Goal: Task Accomplishment & Management: Manage account settings

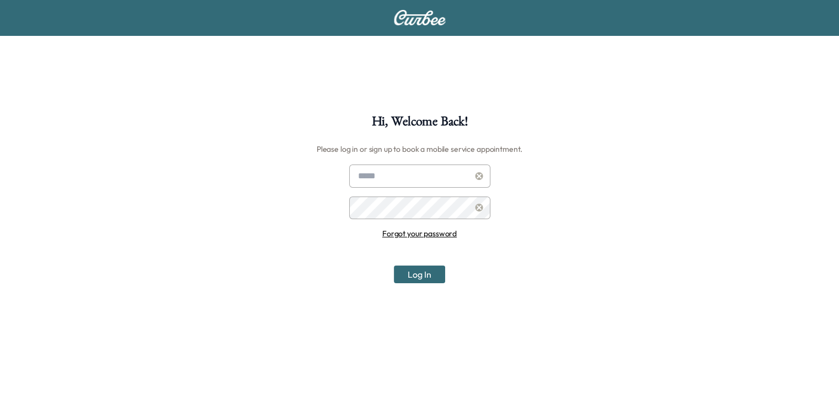
click at [413, 185] on input "text" at bounding box center [419, 175] width 141 height 23
type input "**********"
click at [394, 265] on button "Log In" at bounding box center [419, 274] width 51 height 18
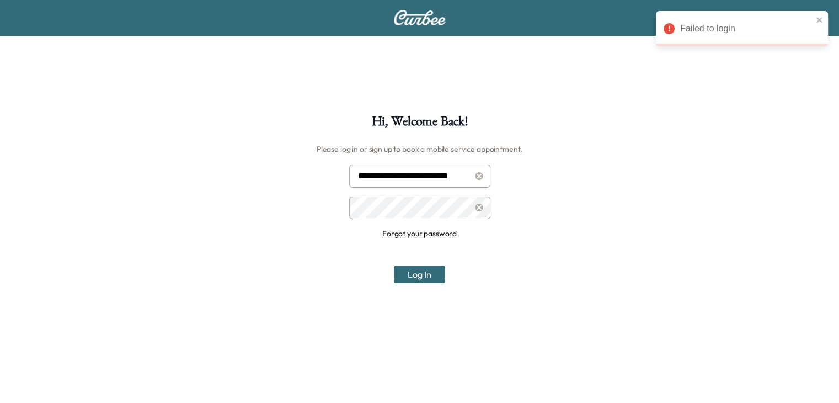
click at [394, 265] on button "Log In" at bounding box center [419, 274] width 51 height 18
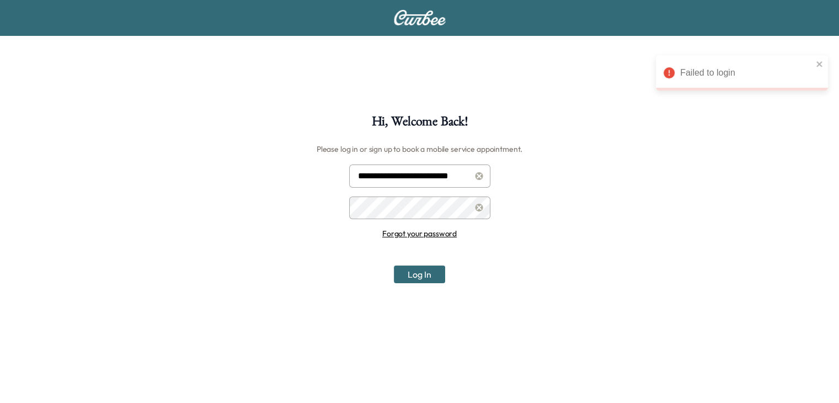
click at [394, 265] on button "Log In" at bounding box center [419, 274] width 51 height 18
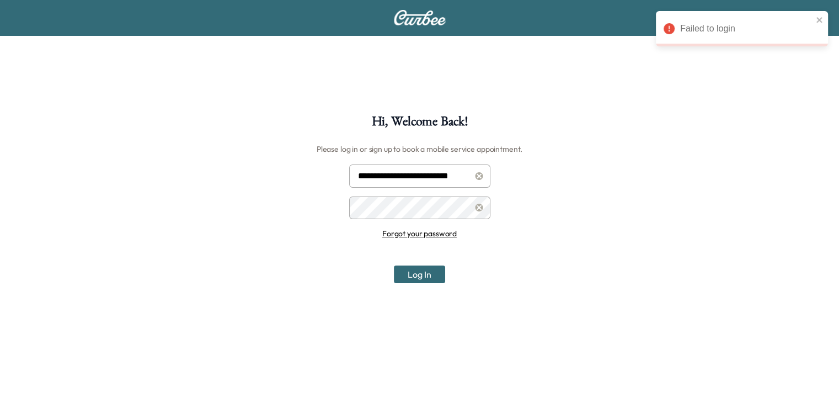
click at [394, 265] on button "Log In" at bounding box center [419, 274] width 51 height 18
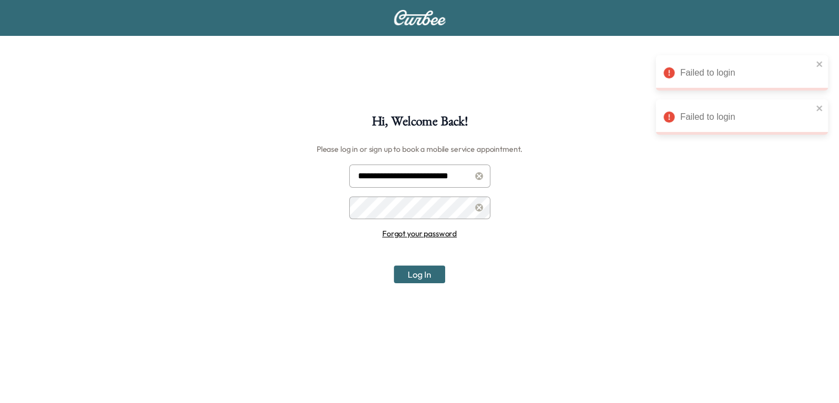
click at [394, 265] on button "Log In" at bounding box center [419, 274] width 51 height 18
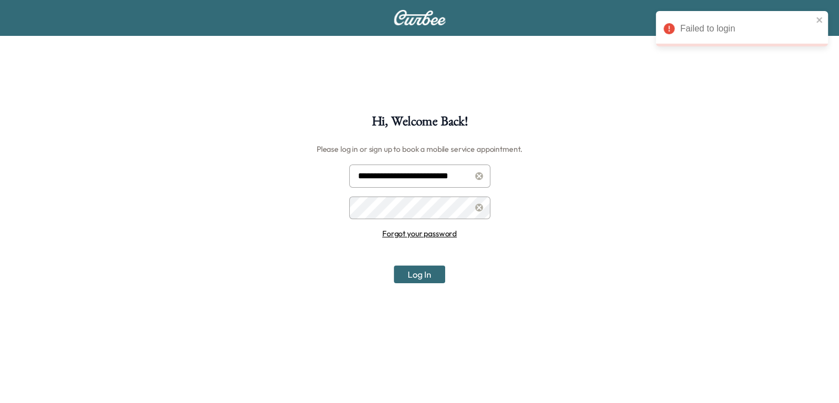
click at [394, 265] on button "Log In" at bounding box center [419, 274] width 51 height 18
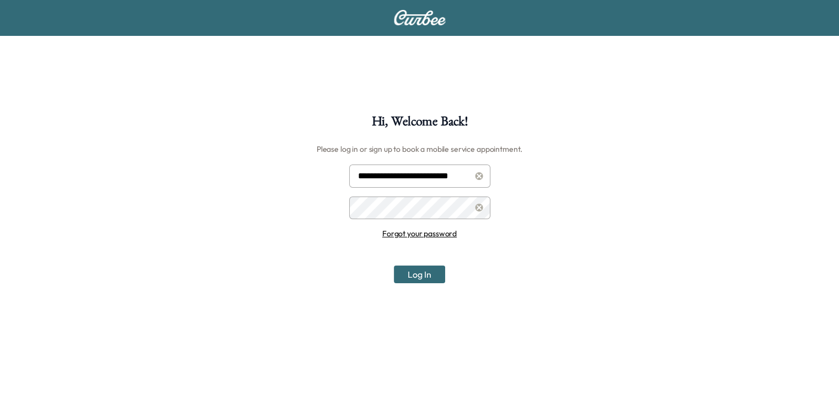
click at [394, 265] on button "Log In" at bounding box center [419, 274] width 51 height 18
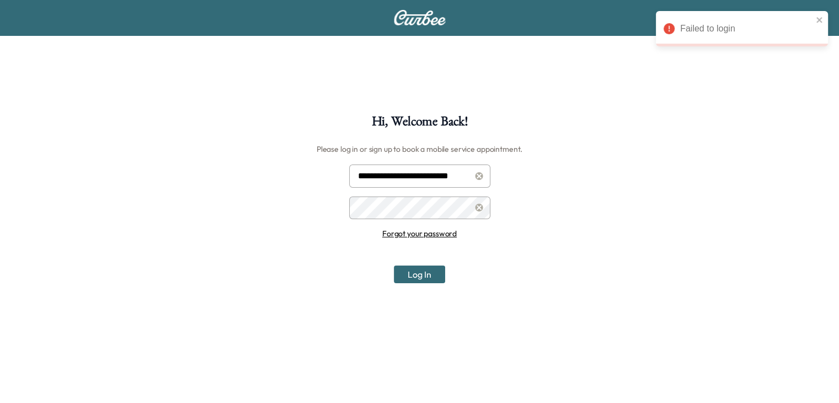
click at [394, 265] on button "Log In" at bounding box center [419, 274] width 51 height 18
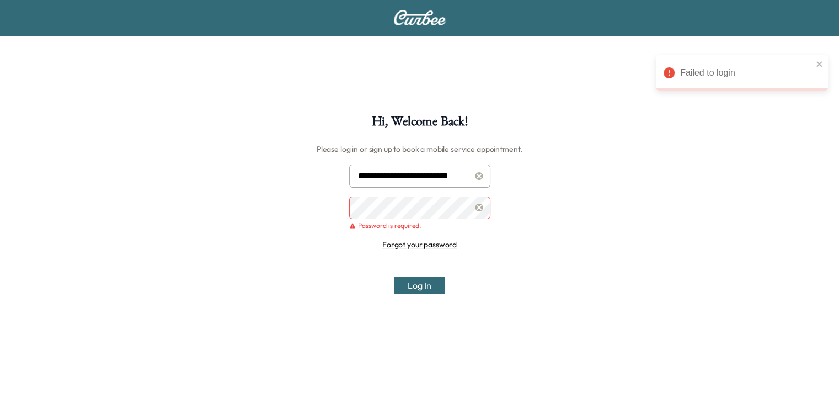
click at [420, 245] on link "Forgot your password" at bounding box center [419, 244] width 74 height 10
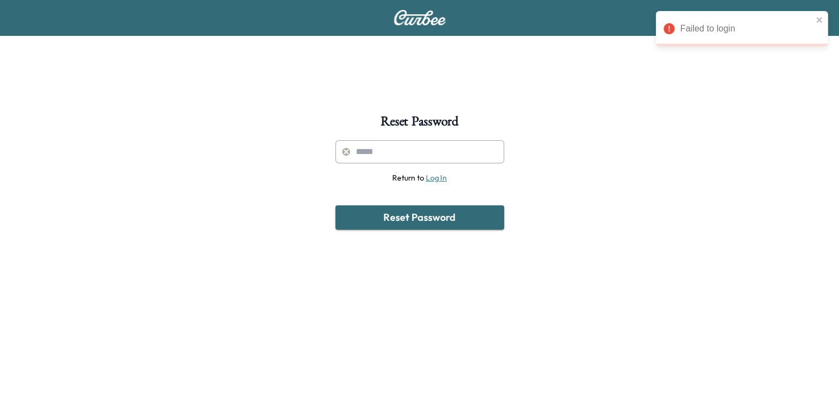
click at [393, 143] on input "text" at bounding box center [419, 151] width 169 height 23
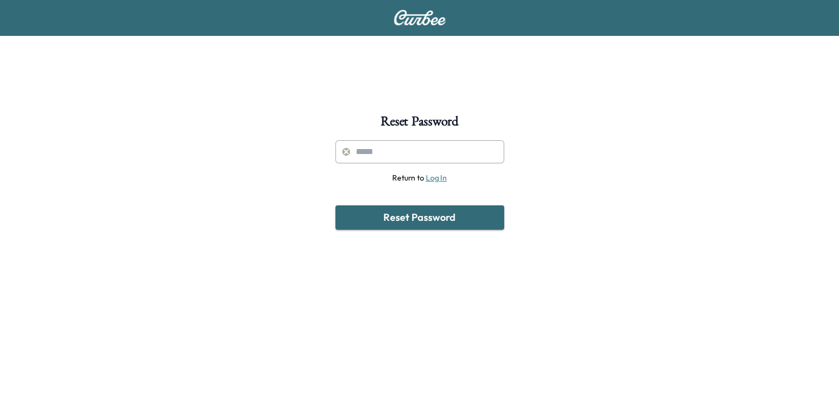
type input "**********"
click at [455, 218] on button "Reset Password" at bounding box center [419, 217] width 169 height 24
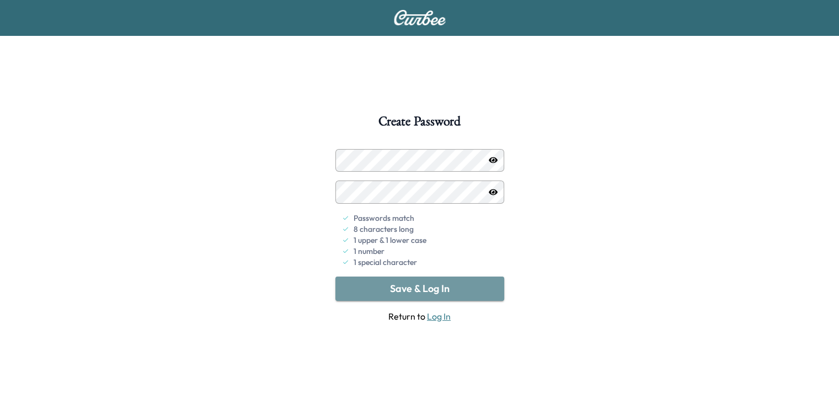
click at [460, 286] on button "Save & Log In" at bounding box center [419, 288] width 169 height 24
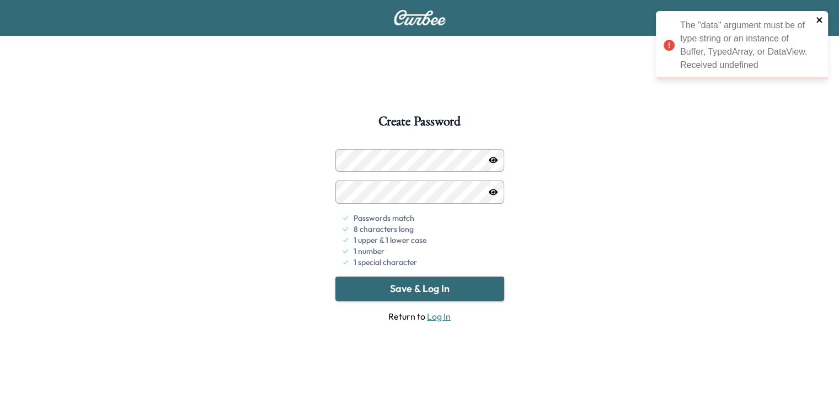
click at [820, 20] on icon "close" at bounding box center [820, 19] width 8 height 9
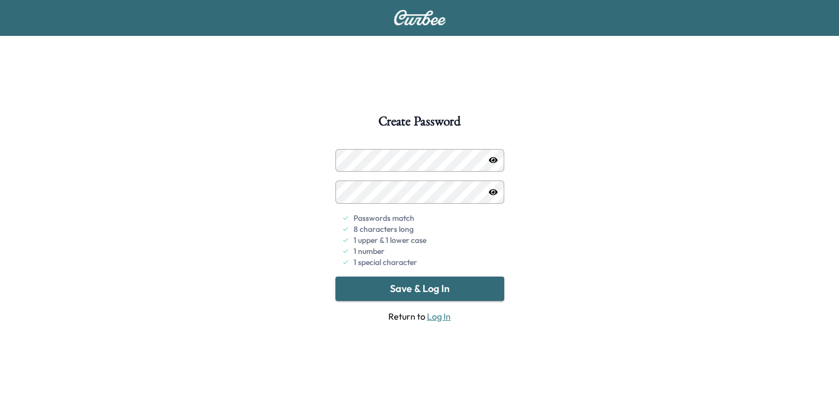
click at [495, 190] on icon "button" at bounding box center [493, 192] width 9 height 6
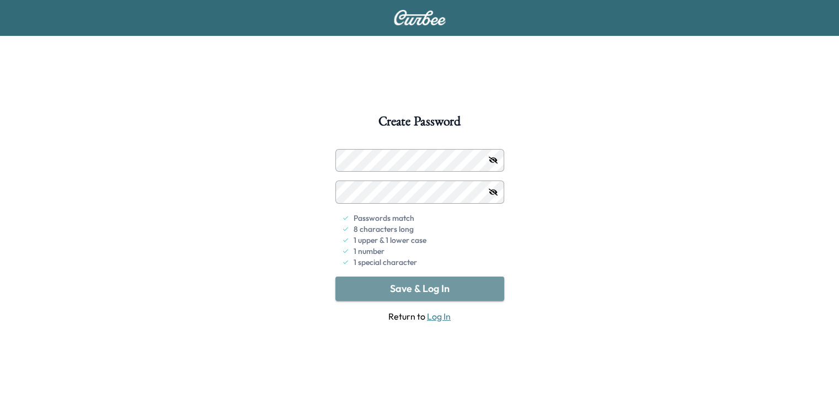
click at [489, 285] on button "Save & Log In" at bounding box center [419, 288] width 169 height 24
click at [470, 279] on button "Save & Log In" at bounding box center [419, 288] width 169 height 24
click at [486, 278] on button "Save & Log In" at bounding box center [419, 288] width 169 height 24
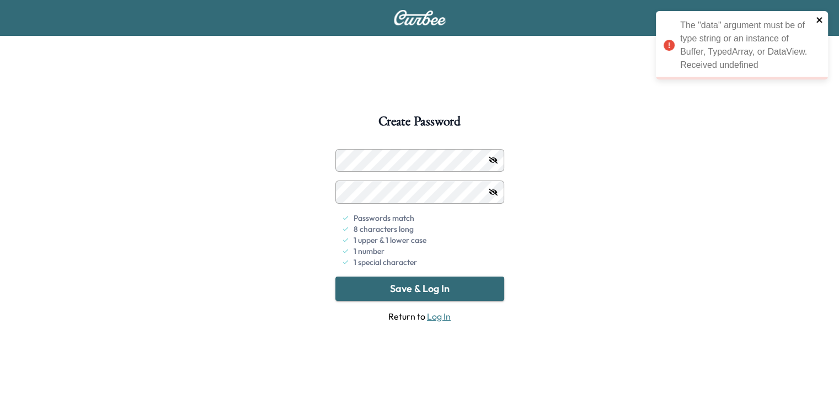
click at [820, 22] on icon "close" at bounding box center [820, 19] width 8 height 9
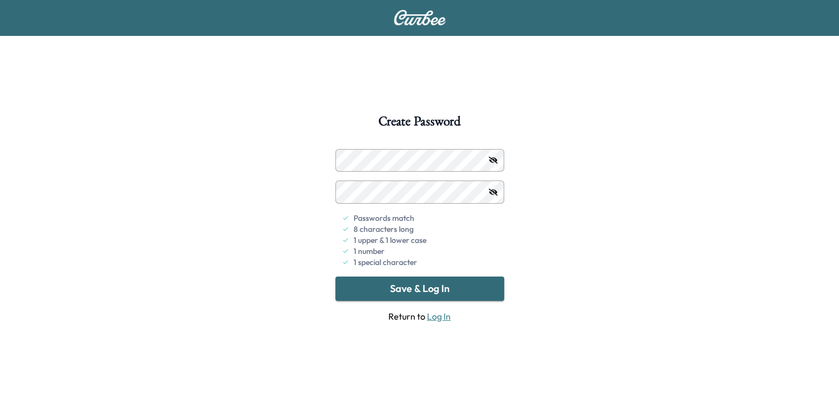
drag, startPoint x: 422, startPoint y: 29, endPoint x: 423, endPoint y: 16, distance: 12.7
click at [423, 16] on div at bounding box center [419, 17] width 839 height 35
click at [423, 16] on img at bounding box center [419, 17] width 53 height 15
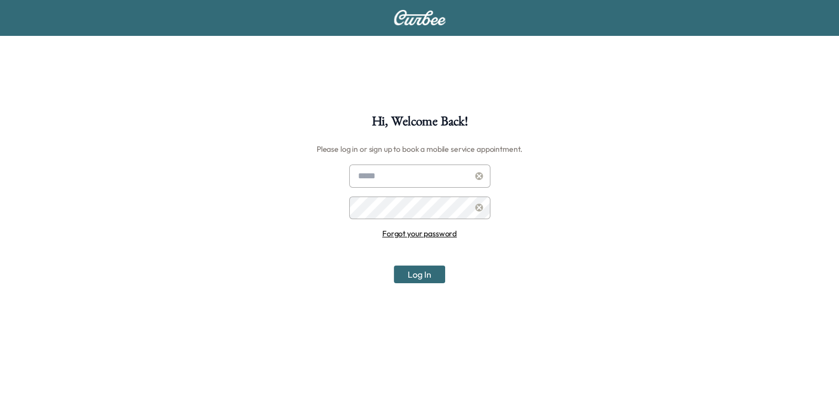
click at [423, 16] on img at bounding box center [419, 17] width 53 height 15
